Goal: Task Accomplishment & Management: Use online tool/utility

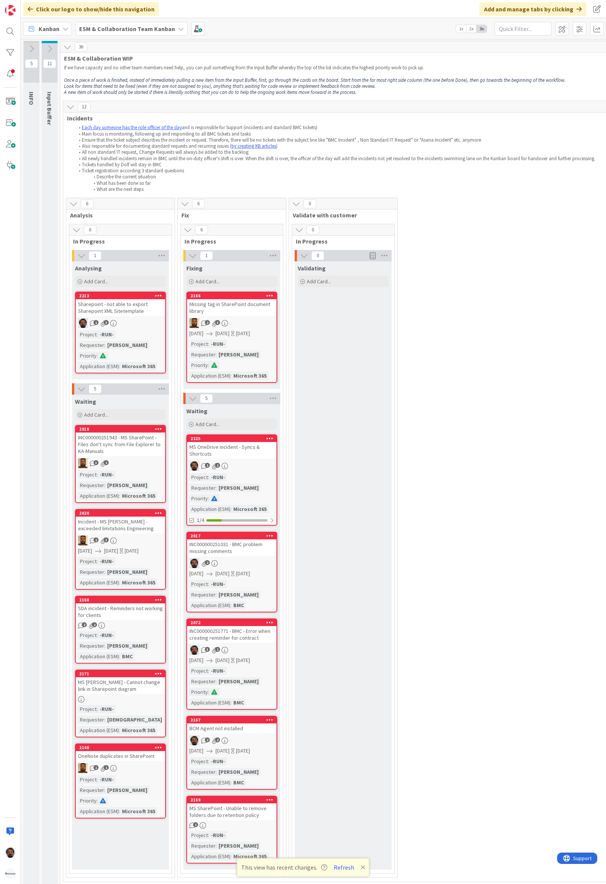
click at [100, 22] on div "ESM & Collaboration Team Kanban" at bounding box center [132, 29] width 112 height 14
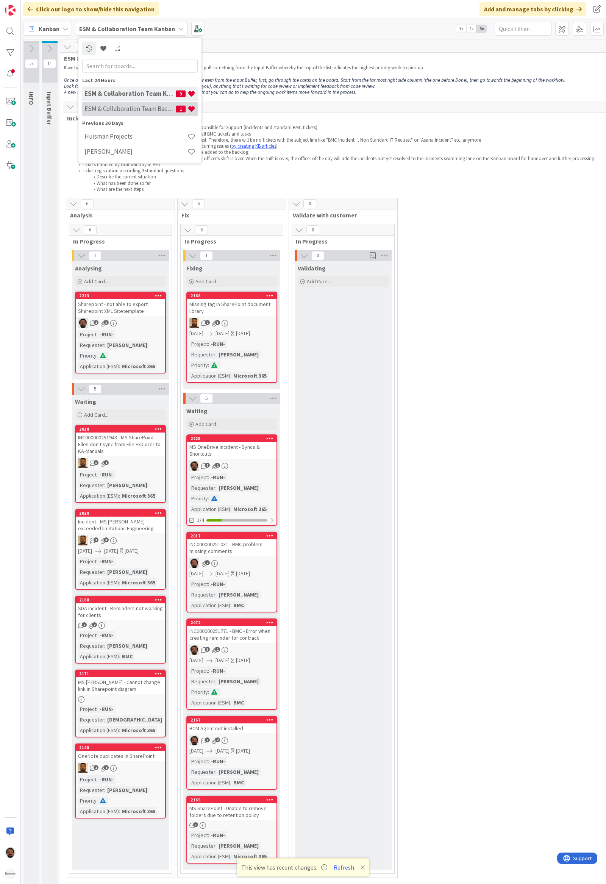
click at [123, 113] on div "ESM & Collaboration Team Backlog 1" at bounding box center [139, 108] width 115 height 14
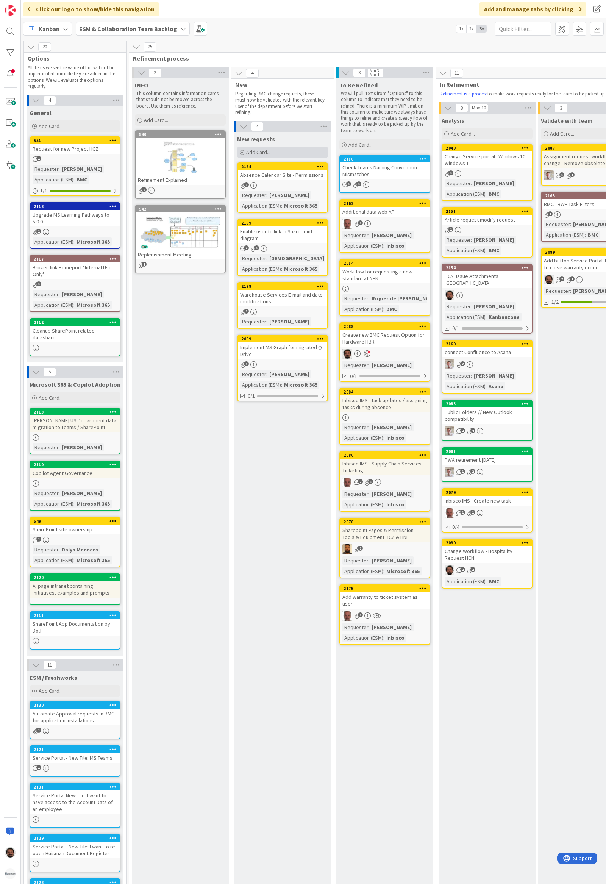
click at [274, 151] on div "Add Card..." at bounding box center [282, 152] width 91 height 11
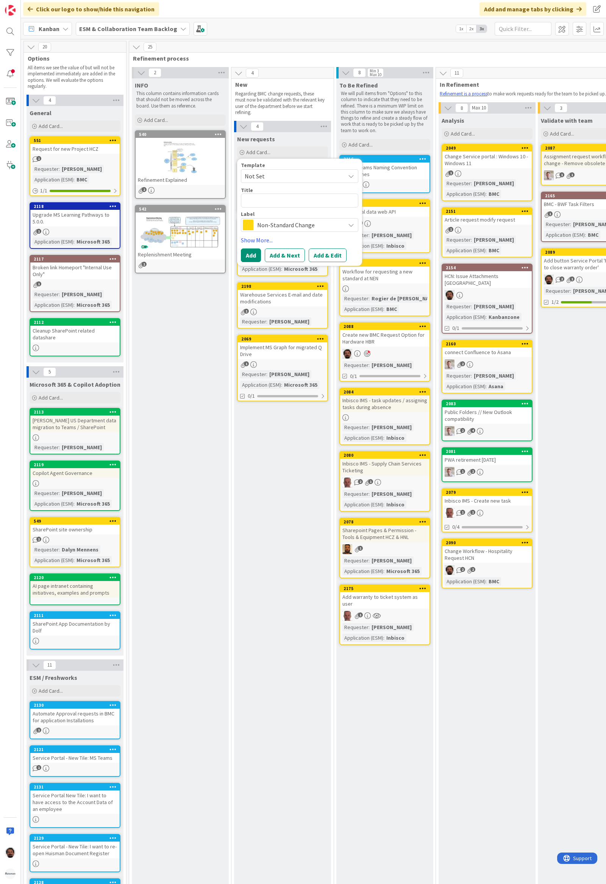
type textarea "x"
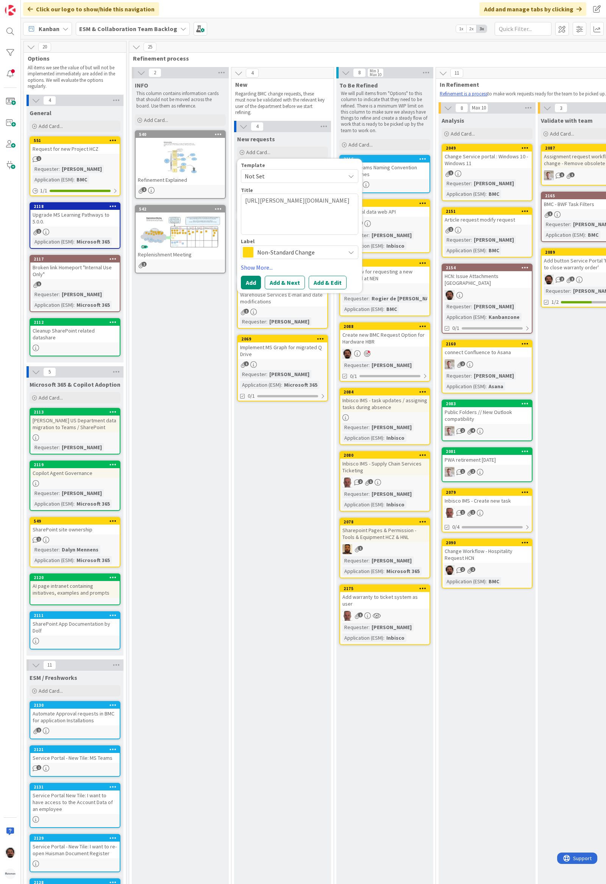
type textarea "[URL][PERSON_NAME][DOMAIN_NAME]"
click at [280, 250] on span "Non-Standard Change" at bounding box center [299, 252] width 84 height 11
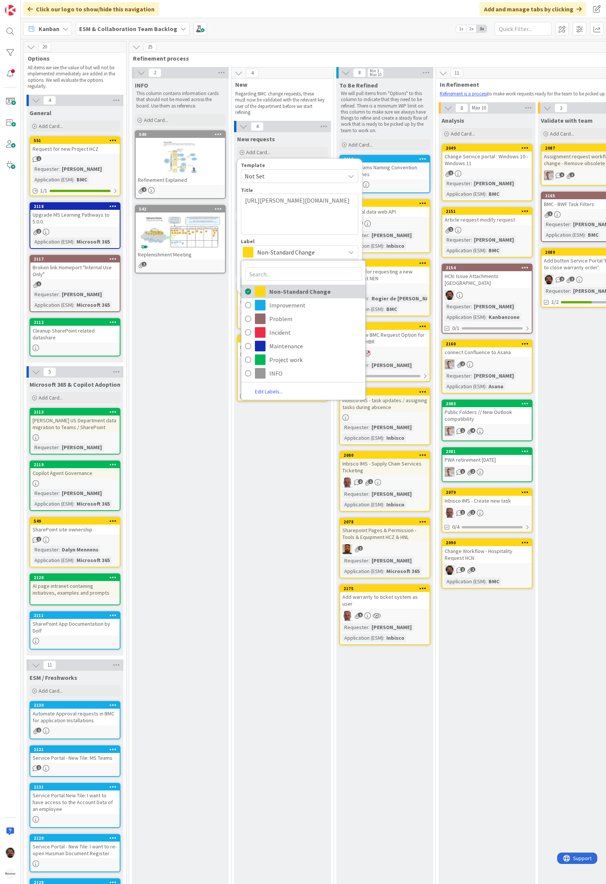
click at [291, 290] on span "Non-Standard Change" at bounding box center [315, 290] width 92 height 11
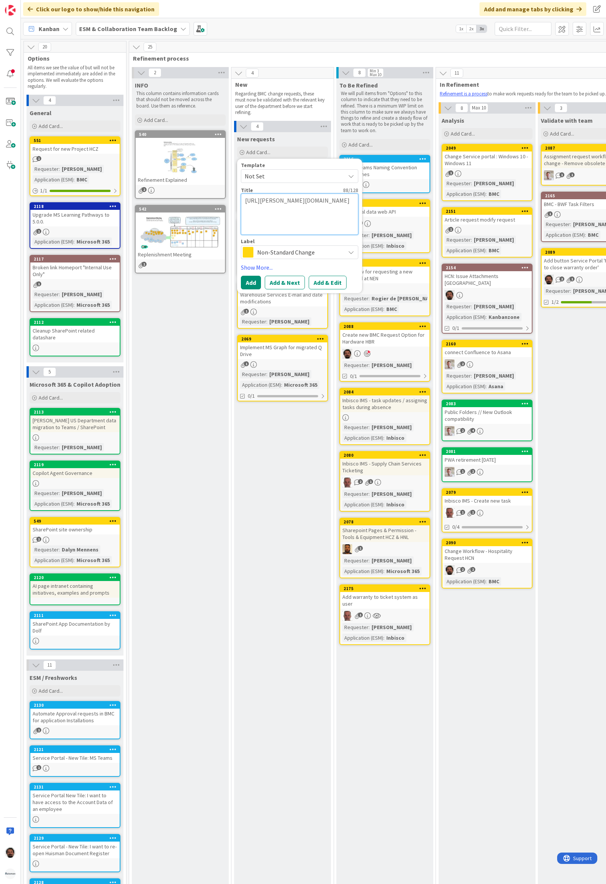
drag, startPoint x: 298, startPoint y: 230, endPoint x: 126, endPoint y: 167, distance: 183.0
click at [175, 189] on div "2 INFO This column contains information cards that should not be moved across t…" at bounding box center [385, 620] width 508 height 1106
click at [291, 226] on textarea "[URL][PERSON_NAME][DOMAIN_NAME]" at bounding box center [299, 213] width 117 height 41
drag, startPoint x: 300, startPoint y: 231, endPoint x: 180, endPoint y: 193, distance: 125.8
click at [180, 193] on div "2 INFO This column contains information cards that should not be moved across t…" at bounding box center [385, 620] width 508 height 1106
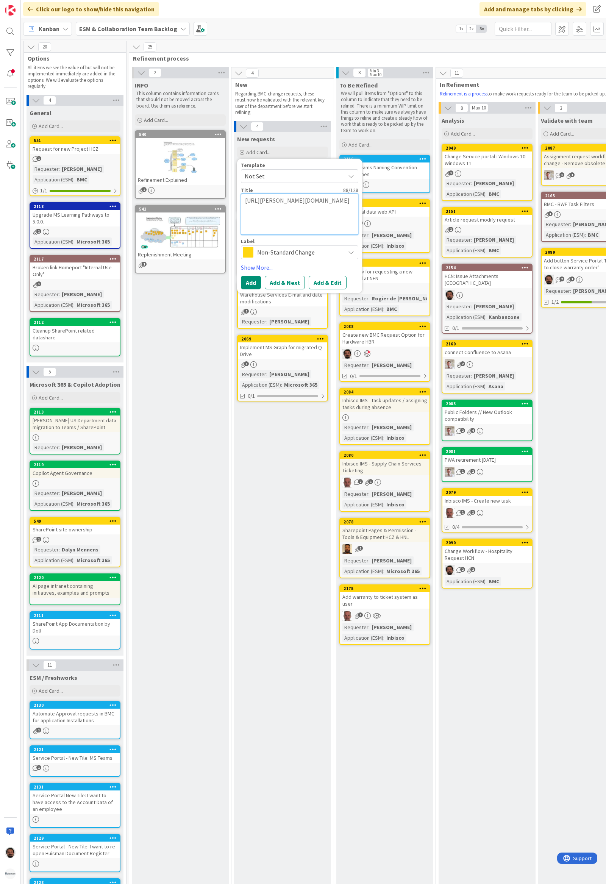
click at [317, 225] on textarea "[URL][PERSON_NAME][DOMAIN_NAME]" at bounding box center [299, 213] width 117 height 41
paste textarea "RemedyDashboardConsole CalendarSmart RecorderCreate New Workspaces Configuratio…"
type textarea "x"
paste textarea
type textarea "RemedyDashboardConsole CalendarSmart RecorderCreate New Workspaces Configuratio…"
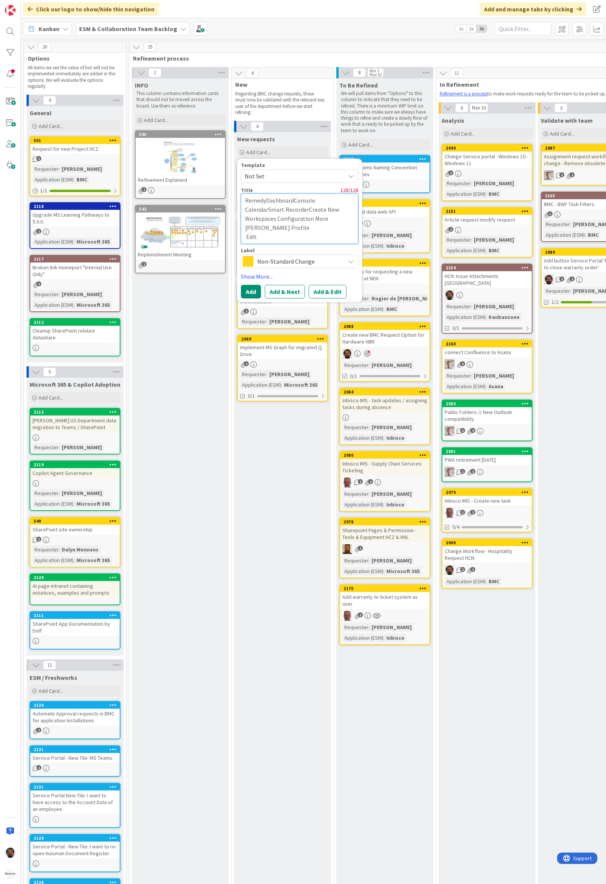
click at [304, 231] on textarea "RemedyDashboardConsole CalendarSmart RecorderCreate New Workspaces Configuratio…" at bounding box center [299, 218] width 117 height 50
paste textarea "Split Finance Support Groups"
type textarea "x"
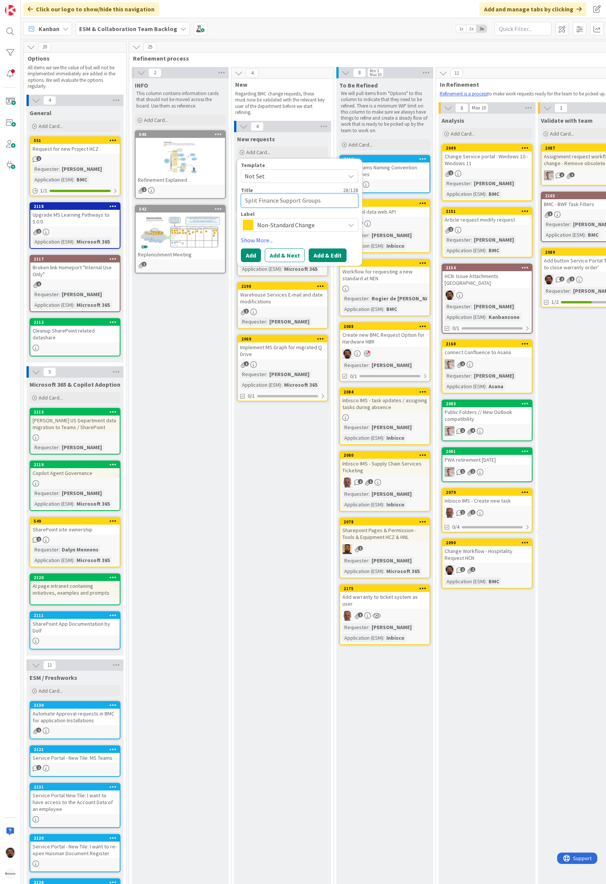
type textarea "Split Finance Support Groups"
click at [329, 258] on button "Add & Edit" at bounding box center [328, 255] width 38 height 14
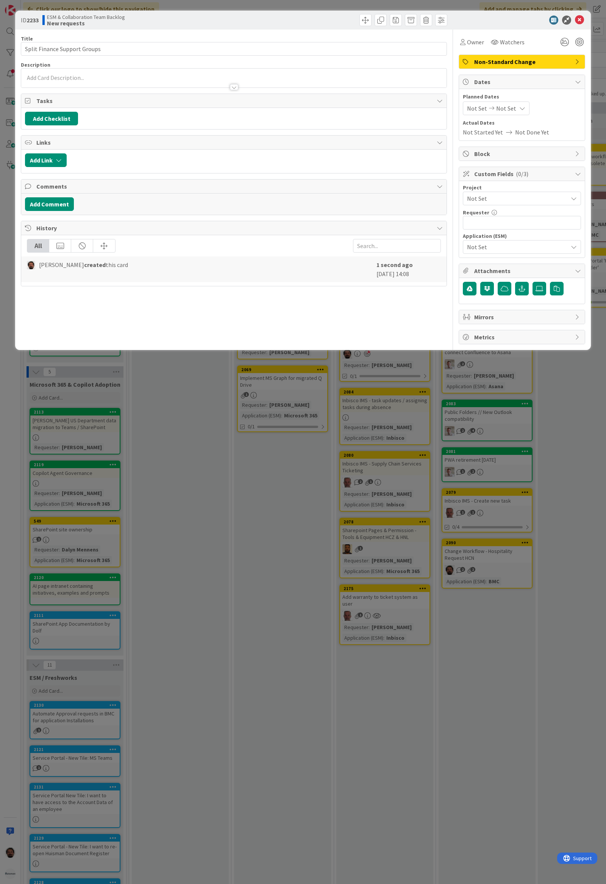
click at [511, 114] on div "Not Set Not Set" at bounding box center [496, 108] width 67 height 14
click at [511, 111] on span "Not Set" at bounding box center [506, 108] width 20 height 9
click at [512, 193] on div "Not Set" at bounding box center [522, 199] width 118 height 14
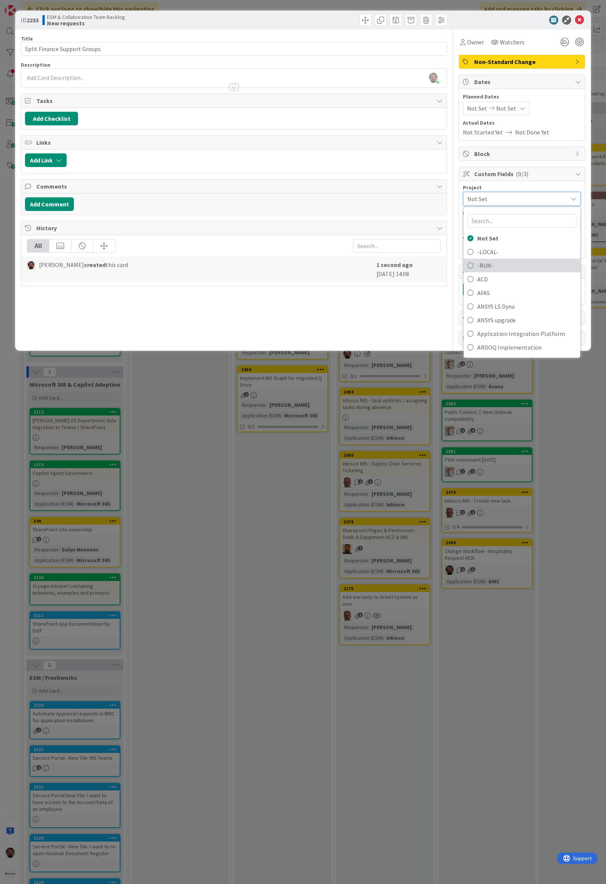
click at [482, 265] on span "-RUN-" at bounding box center [526, 265] width 99 height 11
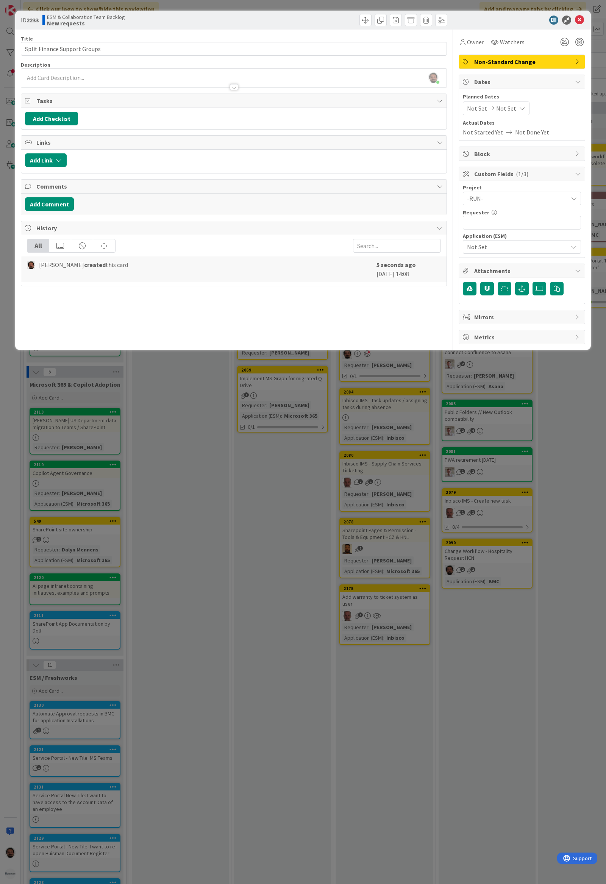
click at [500, 232] on div "Project -RUN- Not Set -LOCAL- -RUN- ACD AFAS ANSYS LS Dyna ANSYS upgrade Applic…" at bounding box center [522, 219] width 118 height 69
click at [501, 227] on input "text" at bounding box center [522, 223] width 118 height 14
type input "[PERSON_NAME]"
click at [492, 252] on span "Not Set" at bounding box center [515, 247] width 97 height 11
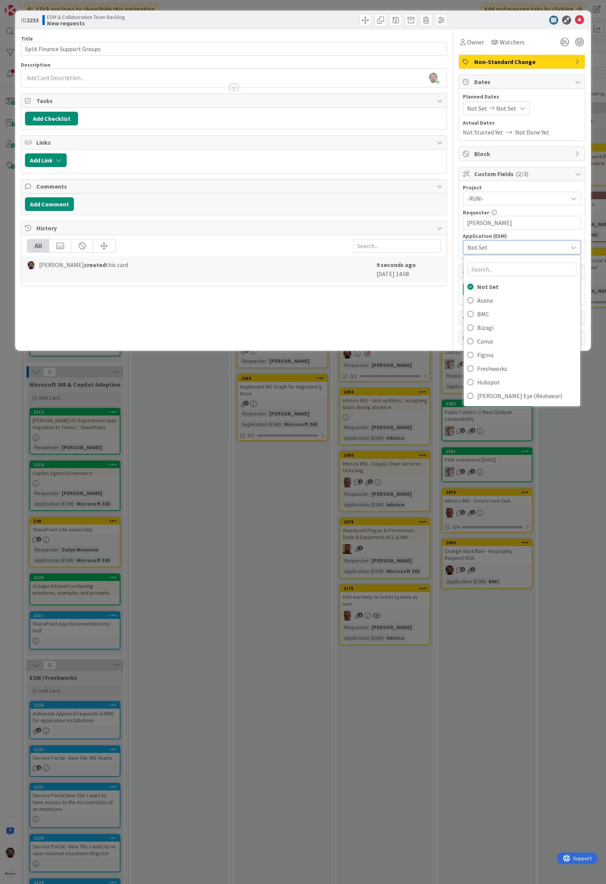
click at [491, 252] on span "Not Set" at bounding box center [515, 247] width 96 height 11
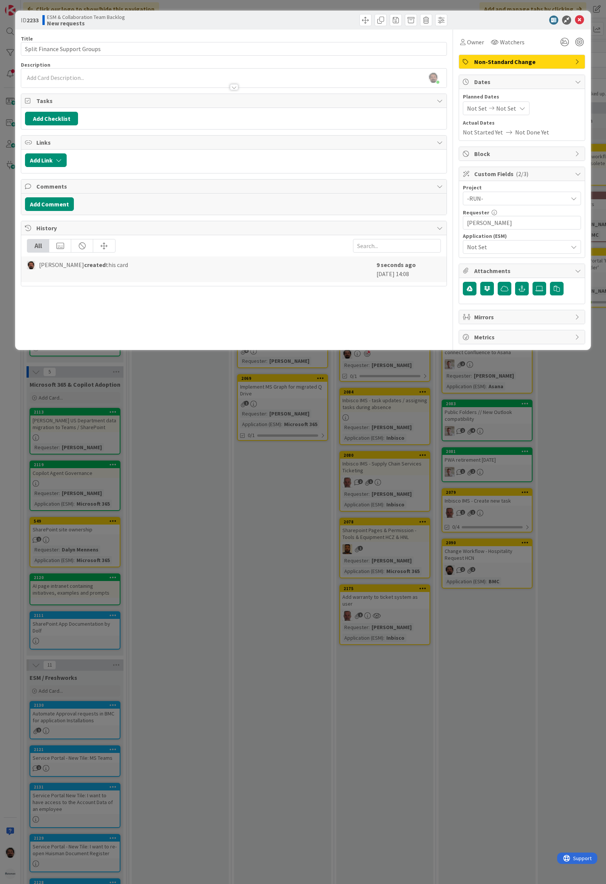
click at [497, 246] on span "Not Set" at bounding box center [515, 247] width 97 height 11
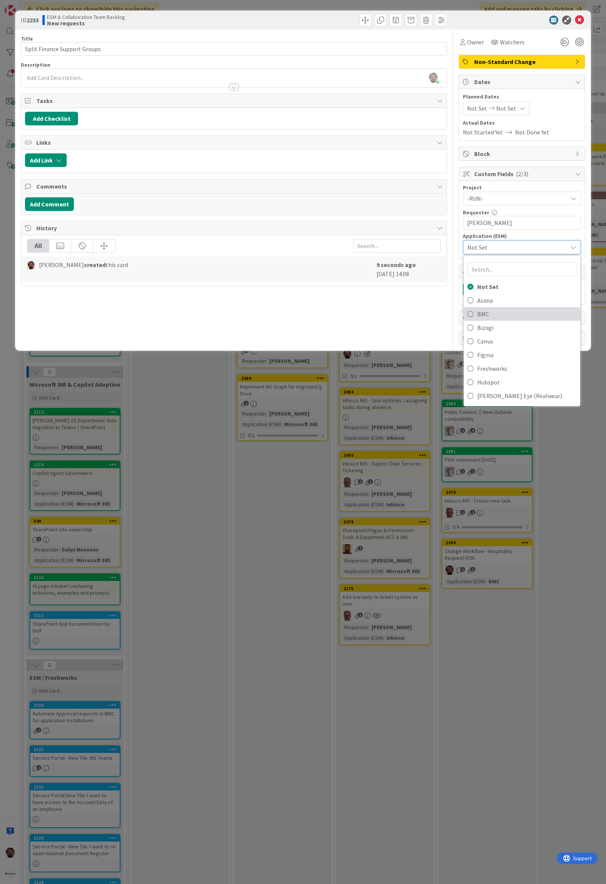
click at [479, 314] on span "BMC" at bounding box center [526, 313] width 99 height 11
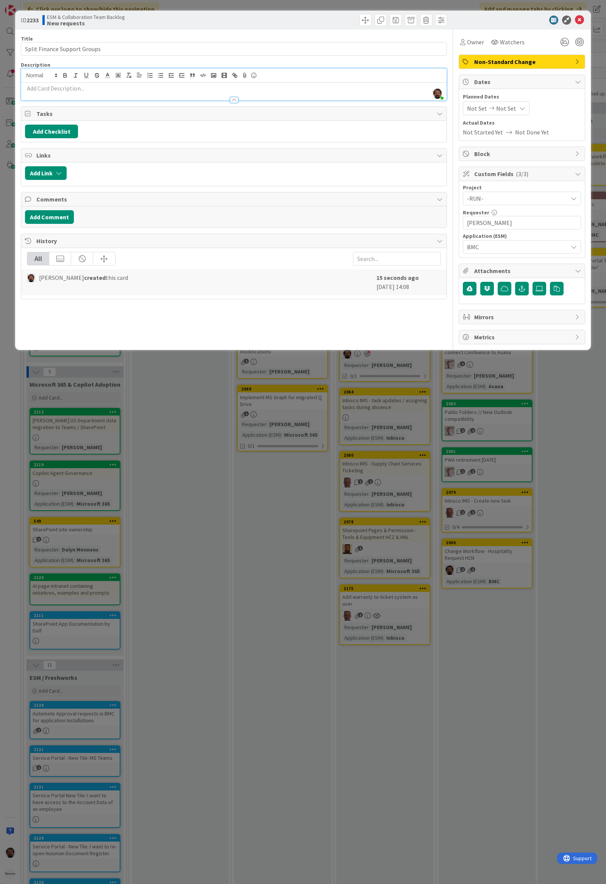
click at [103, 73] on div "[PERSON_NAME] just joined" at bounding box center [233, 85] width 425 height 32
click at [521, 290] on icon "button" at bounding box center [521, 288] width 7 height 6
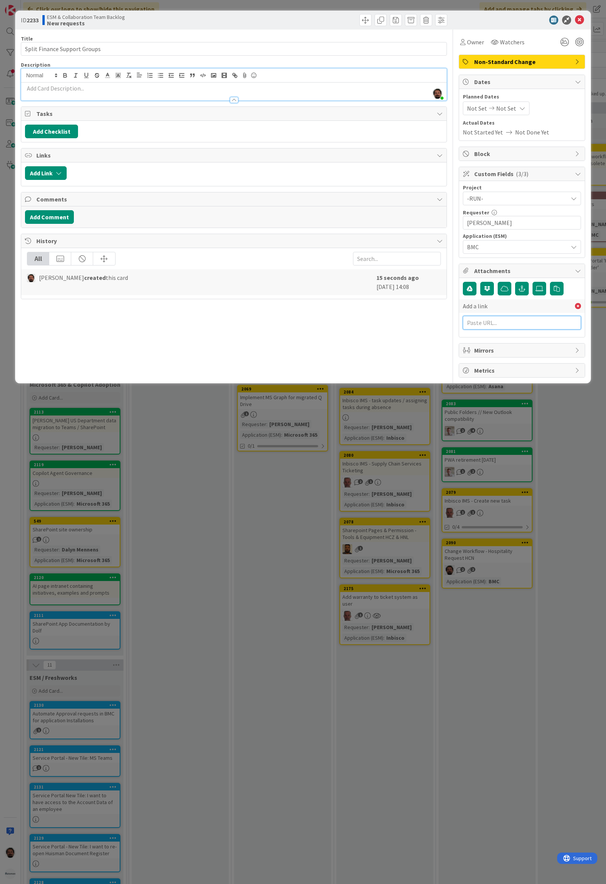
click at [504, 325] on input "text" at bounding box center [522, 323] width 118 height 14
paste input "[URL][PERSON_NAME][DOMAIN_NAME]"
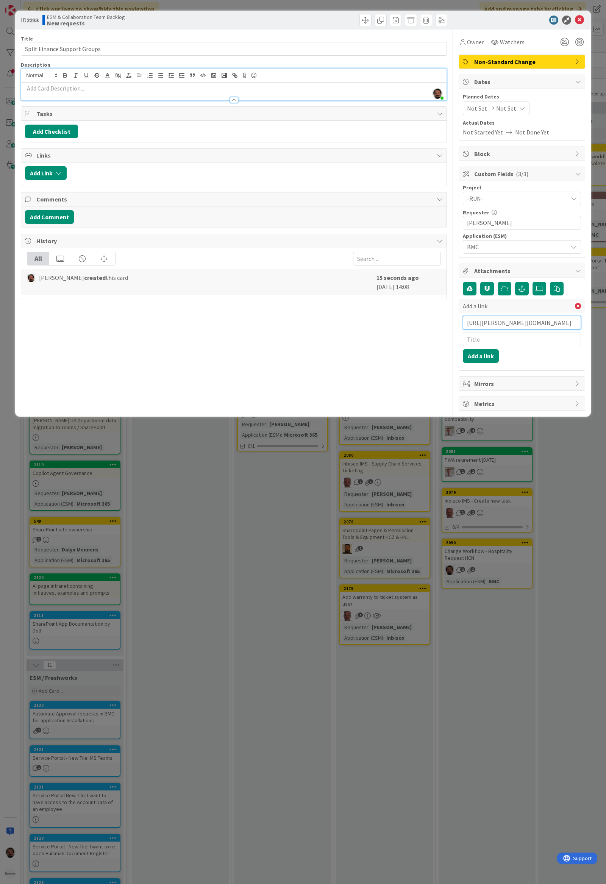
type input "[URL][PERSON_NAME][DOMAIN_NAME]"
drag, startPoint x: 524, startPoint y: 345, endPoint x: 510, endPoint y: 345, distance: 14.0
click at [524, 345] on input "text" at bounding box center [522, 339] width 118 height 14
paste input "WO0000000292581"
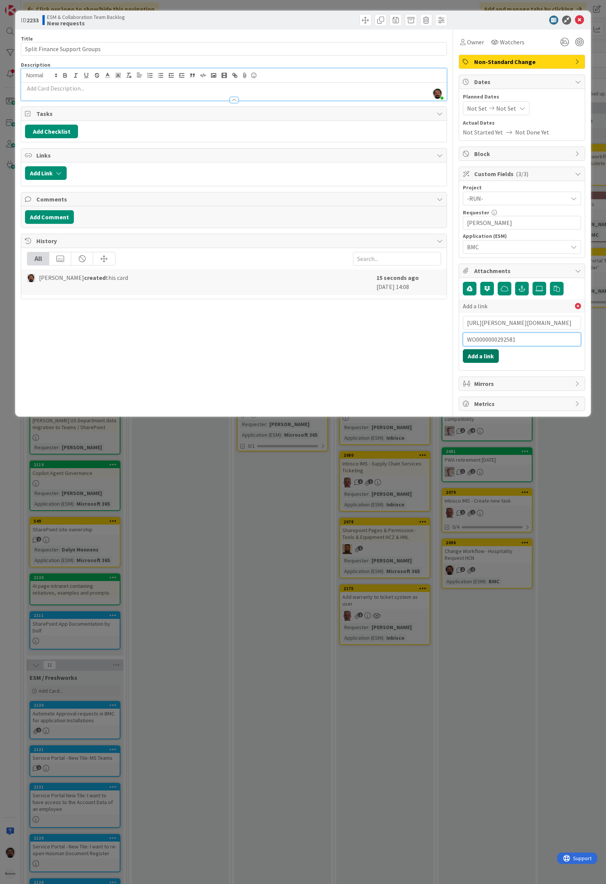
type input "WO0000000292581"
click at [486, 351] on button "Add a link" at bounding box center [481, 356] width 36 height 14
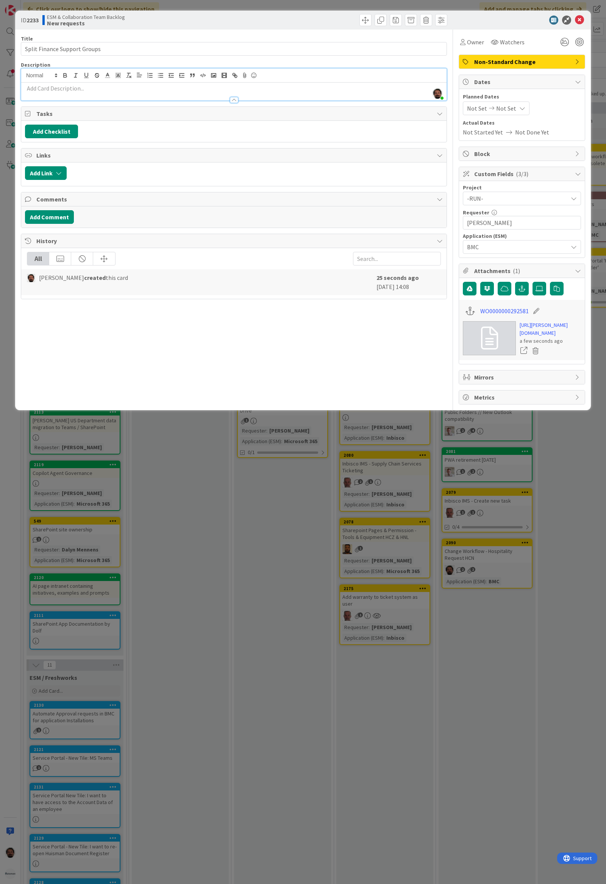
drag, startPoint x: 60, startPoint y: 86, endPoint x: 57, endPoint y: 89, distance: 4.3
click at [61, 87] on p at bounding box center [234, 88] width 418 height 9
click at [131, 97] on div at bounding box center [233, 96] width 425 height 8
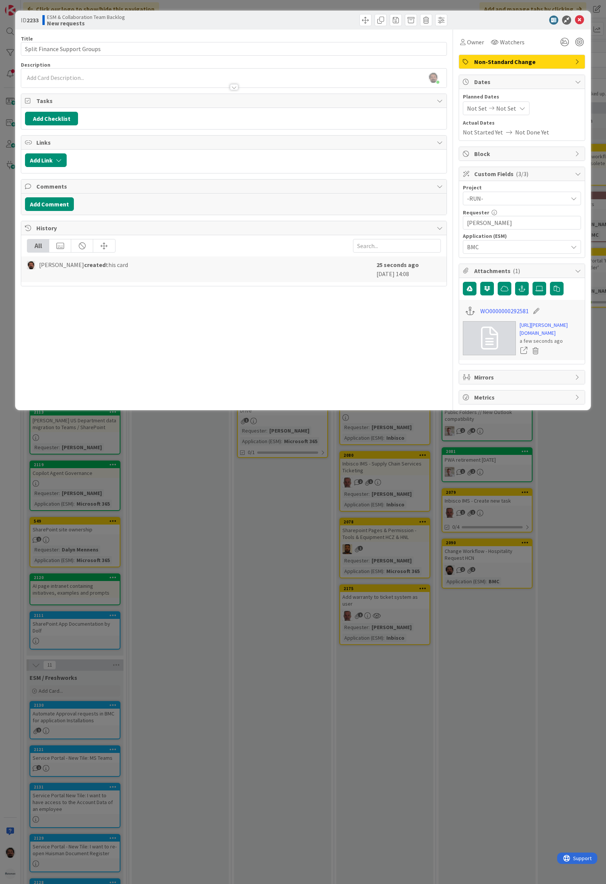
click at [136, 81] on div at bounding box center [233, 84] width 425 height 8
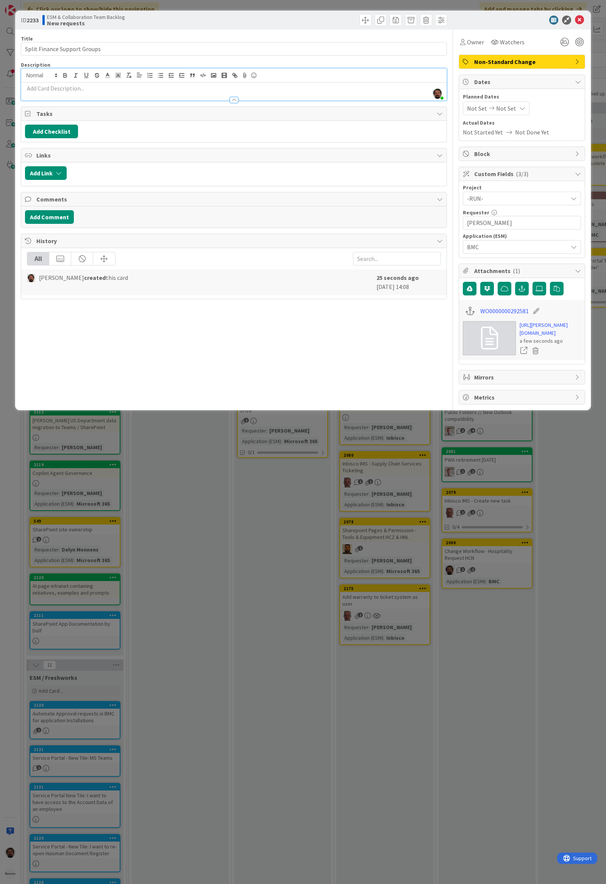
click at [117, 93] on div at bounding box center [233, 96] width 425 height 8
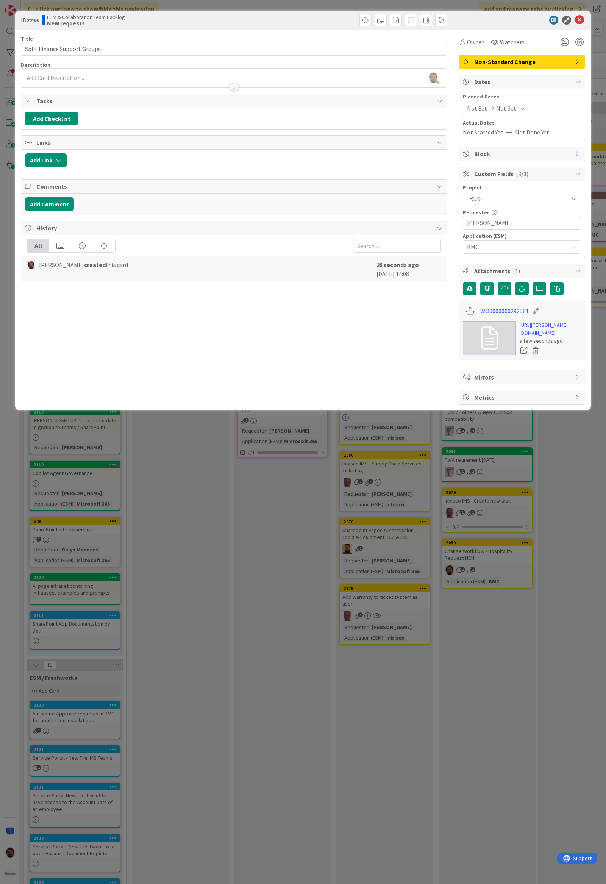
click at [80, 79] on p at bounding box center [234, 77] width 418 height 9
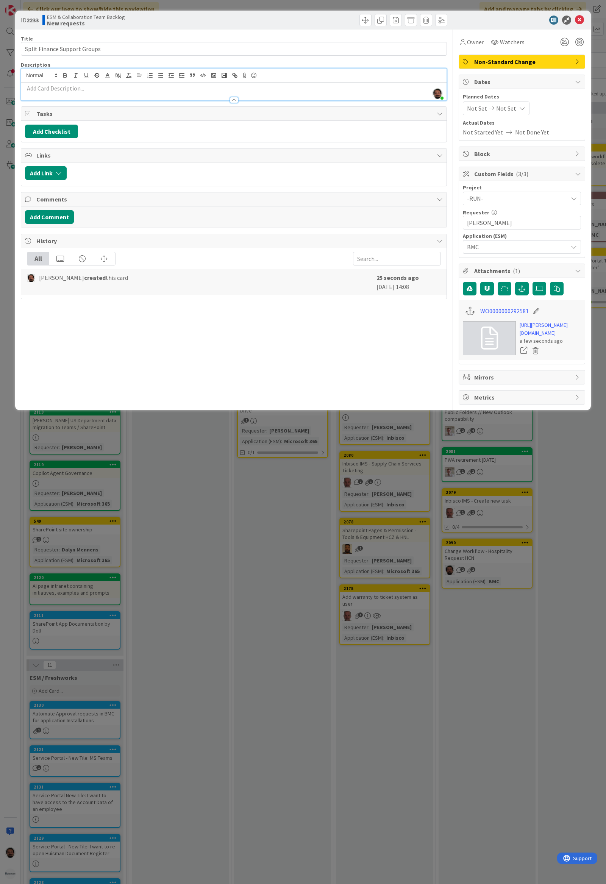
click at [70, 85] on p at bounding box center [234, 88] width 418 height 9
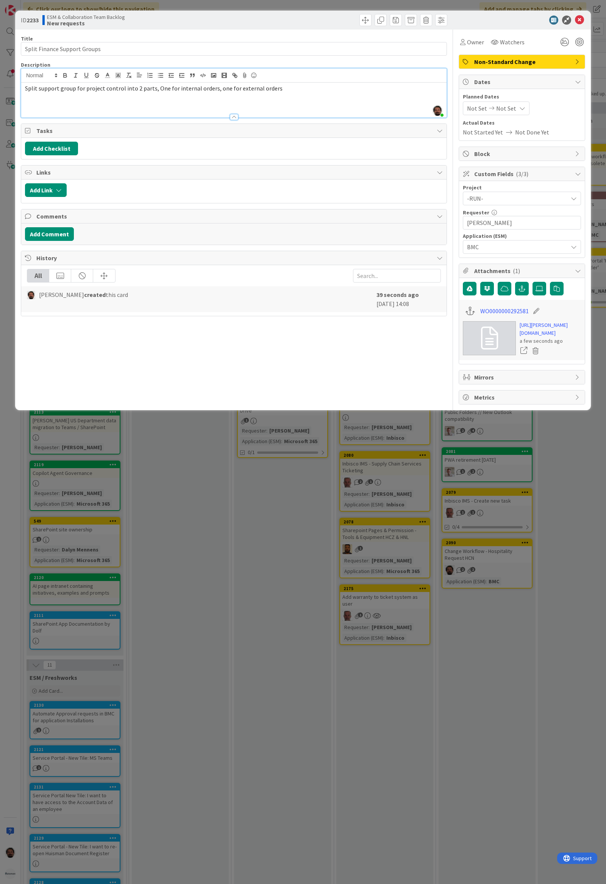
click at [313, 94] on p at bounding box center [234, 97] width 418 height 9
click at [44, 101] on p at bounding box center [234, 105] width 418 height 9
click at [40, 114] on div at bounding box center [233, 113] width 425 height 8
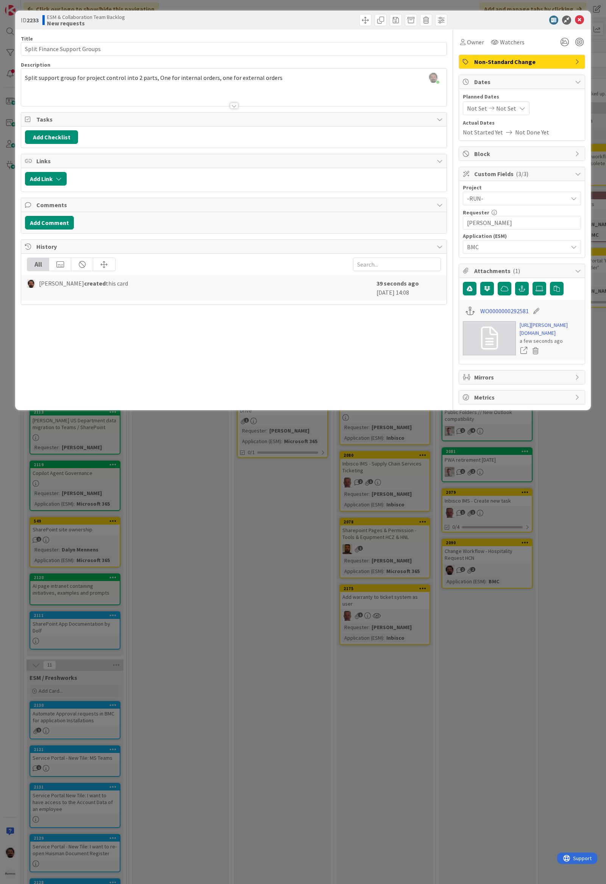
click at [44, 101] on div at bounding box center [233, 96] width 425 height 19
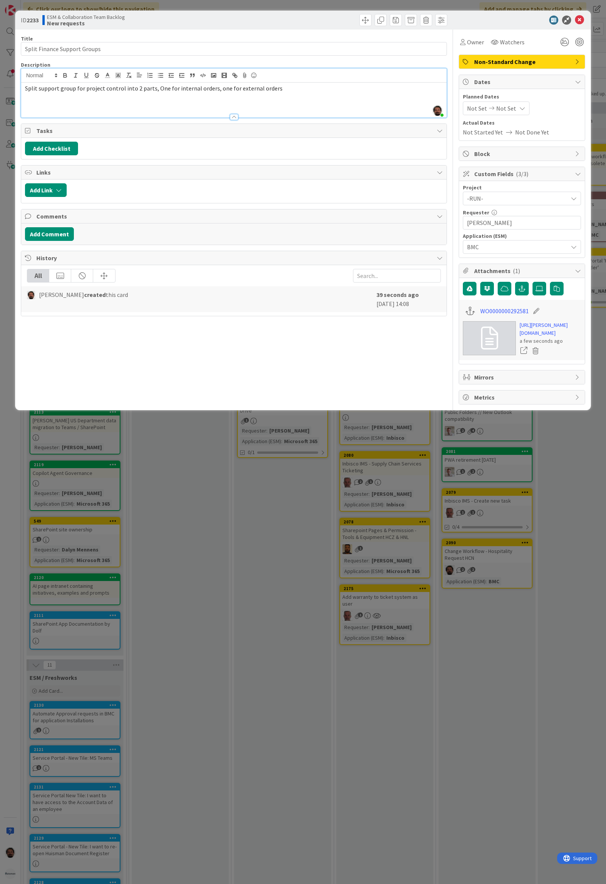
click at [46, 99] on p at bounding box center [234, 97] width 418 height 9
click at [42, 105] on p at bounding box center [234, 105] width 418 height 9
drag, startPoint x: 285, startPoint y: 102, endPoint x: 35, endPoint y: 100, distance: 250.6
click at [35, 100] on div "Split support group for project control into 2 parts, One for internal orders, …" at bounding box center [233, 100] width 425 height 35
click at [44, 228] on div "Add Comment" at bounding box center [233, 233] width 425 height 21
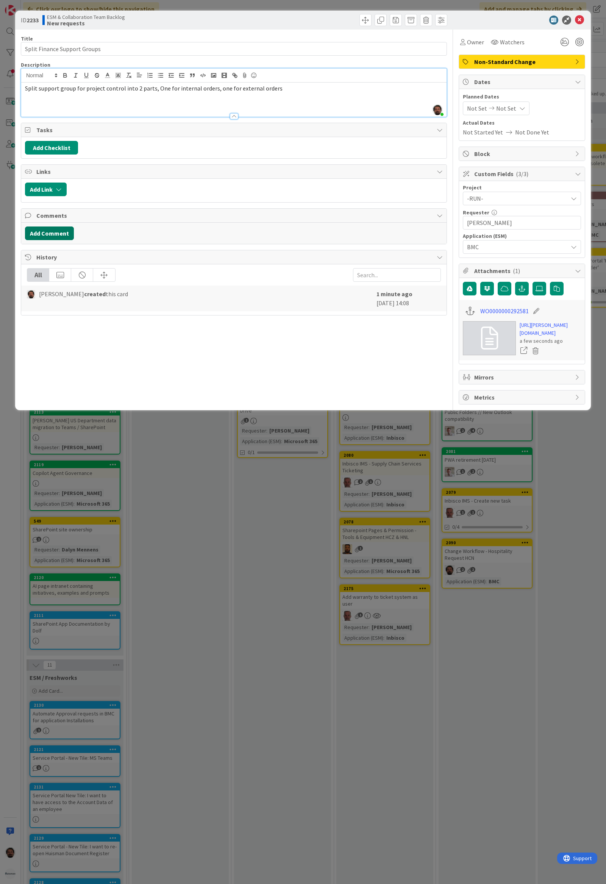
click at [51, 237] on button "Add Comment" at bounding box center [49, 233] width 49 height 14
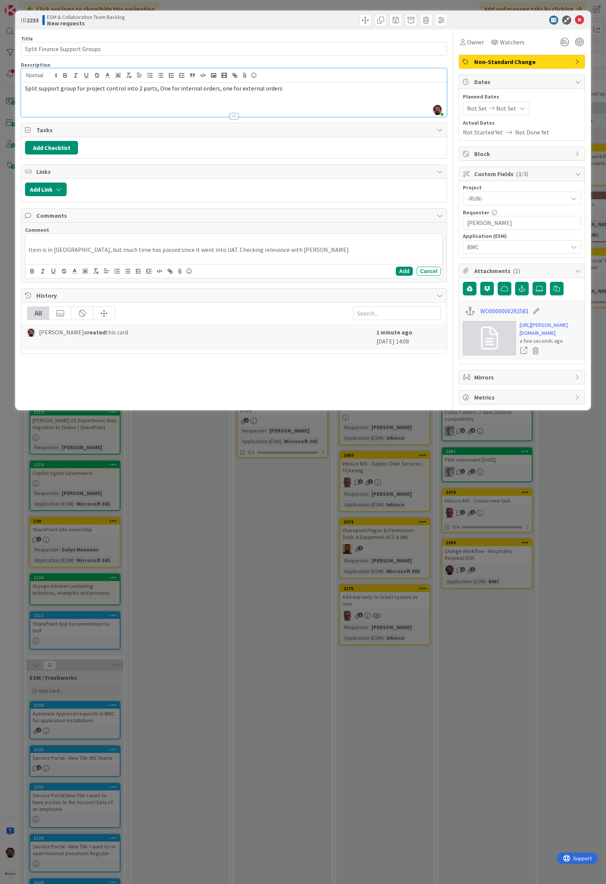
click at [26, 251] on div "Item is in [GEOGRAPHIC_DATA], but much time has passed since it went into UAT. …" at bounding box center [233, 249] width 417 height 30
click at [407, 272] on button "Add" at bounding box center [404, 271] width 17 height 9
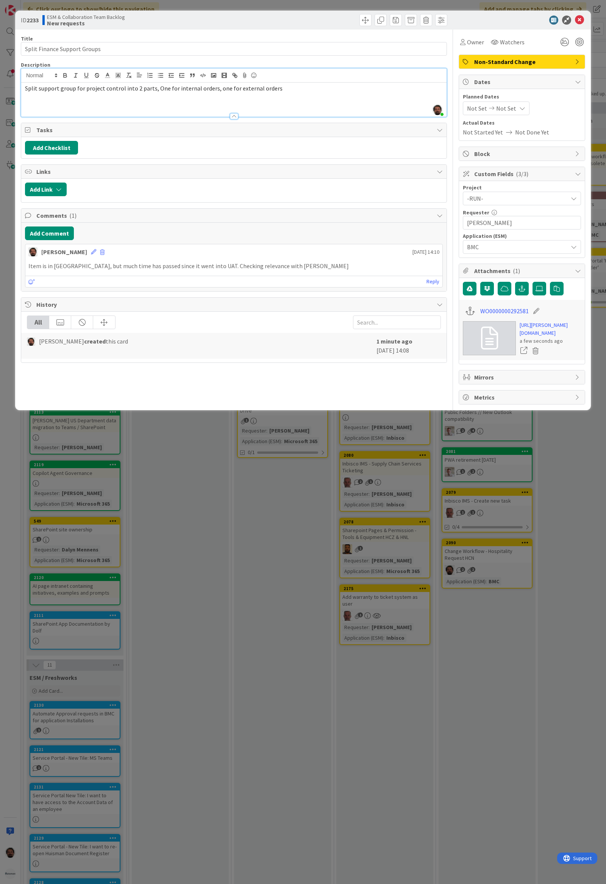
click at [316, 93] on p at bounding box center [234, 97] width 418 height 9
click at [578, 19] on icon at bounding box center [579, 20] width 9 height 9
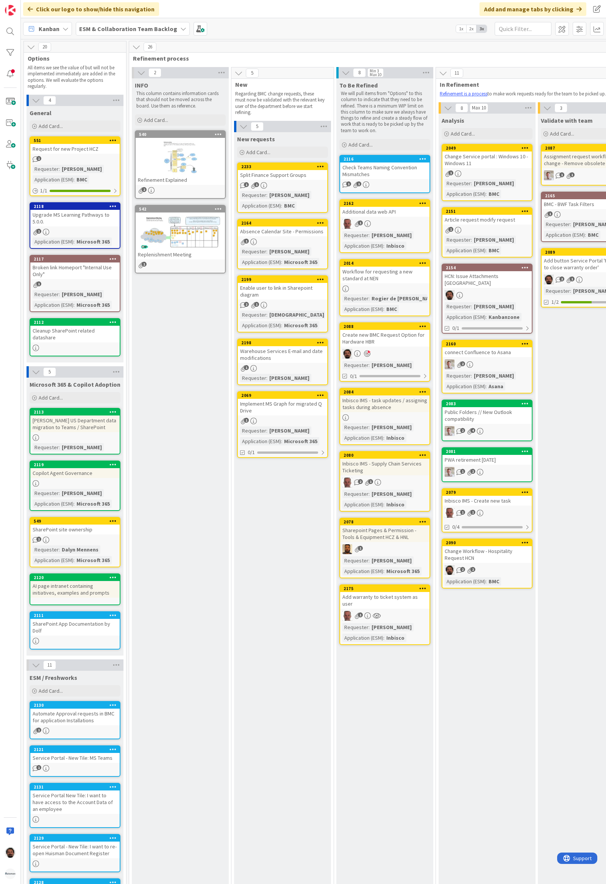
click at [288, 170] on div "2233" at bounding box center [282, 166] width 89 height 7
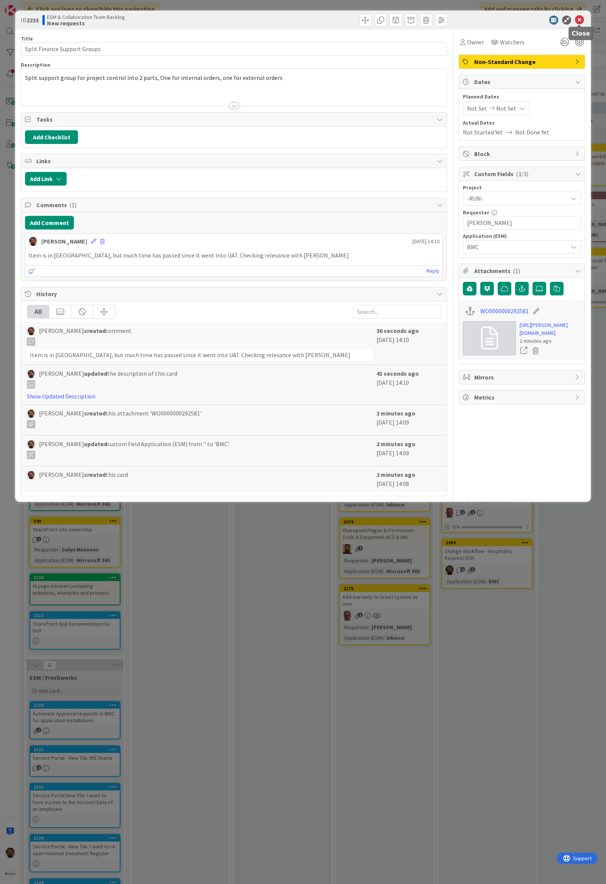
click at [579, 20] on icon at bounding box center [579, 20] width 9 height 9
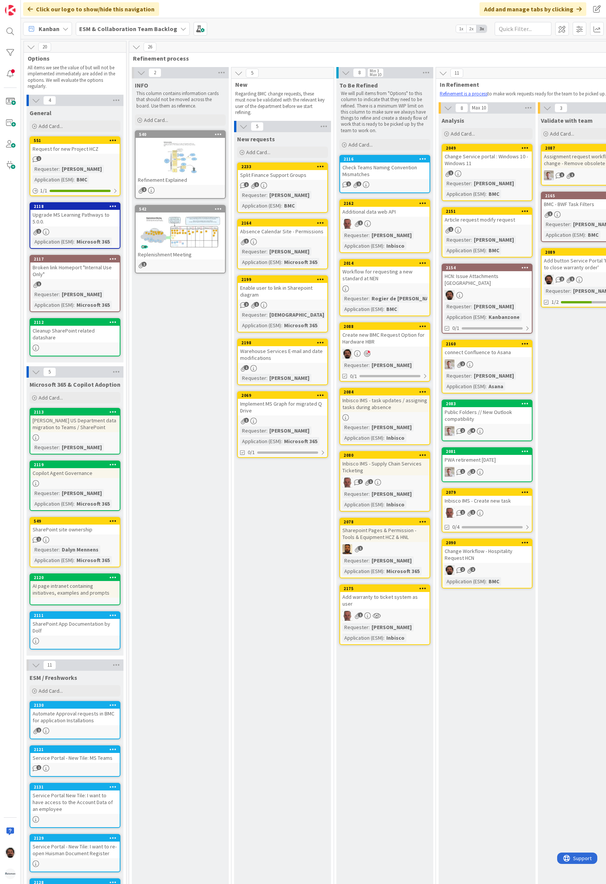
click at [246, 14] on div "Click our logo to show/hide this navigation Add and manage tabs by clicking" at bounding box center [313, 9] width 585 height 18
